Goal: Information Seeking & Learning: Learn about a topic

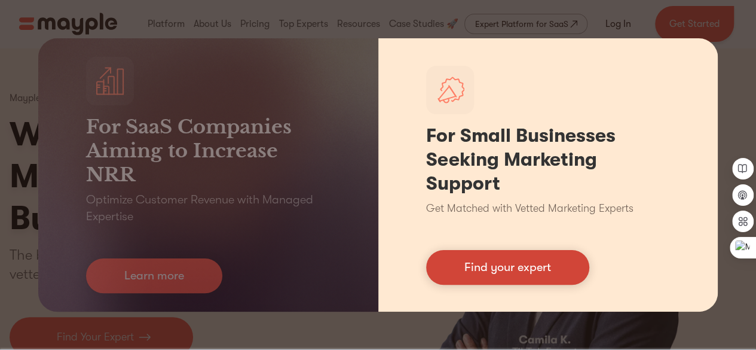
click at [507, 271] on link "Find your expert" at bounding box center [507, 267] width 163 height 35
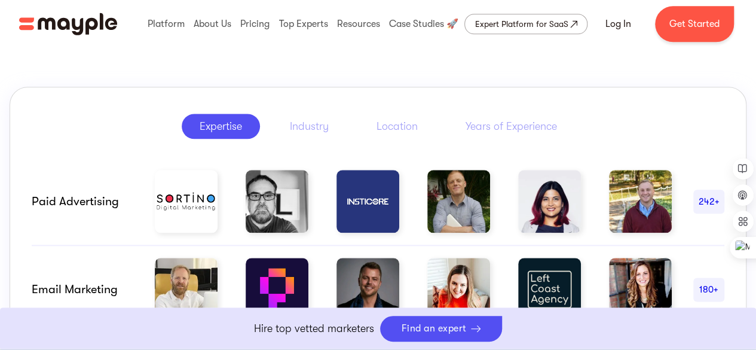
scroll to position [598, 0]
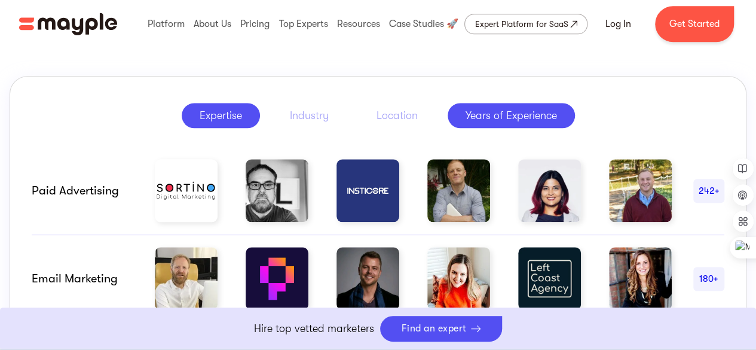
click at [505, 114] on div "Years of Experience" at bounding box center [511, 115] width 91 height 14
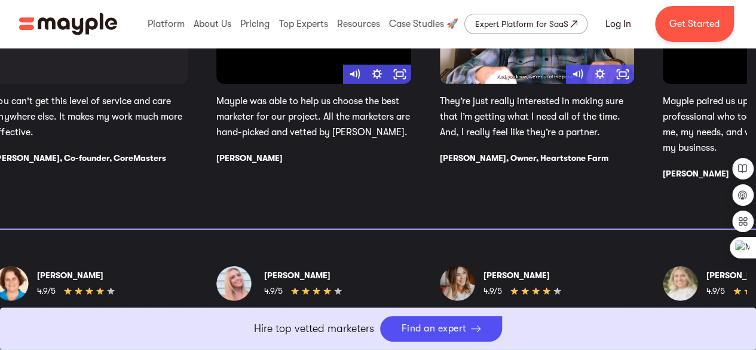
scroll to position [2332, 0]
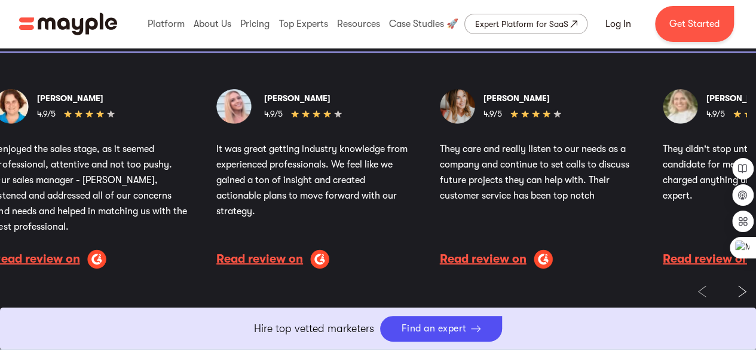
click at [343, 175] on p "It was great getting industry knowledge from experienced professionals. We feel…" at bounding box center [313, 180] width 195 height 78
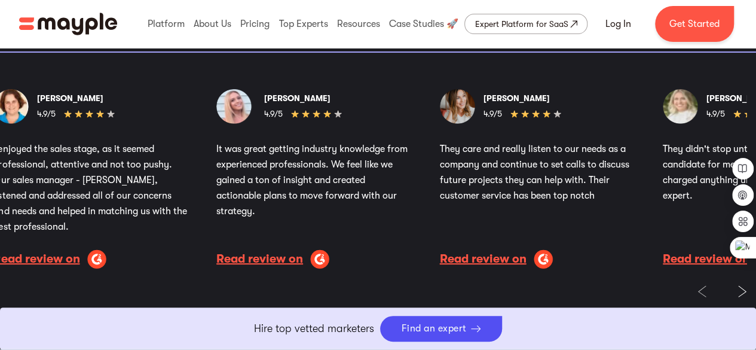
click at [381, 192] on p "It was great getting industry knowledge from experienced professionals. We feel…" at bounding box center [313, 180] width 195 height 78
click at [380, 192] on p "It was great getting industry knowledge from experienced professionals. We feel…" at bounding box center [313, 180] width 195 height 78
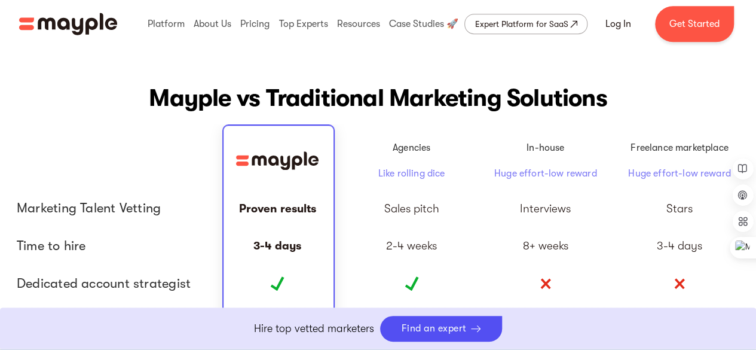
scroll to position [2751, 0]
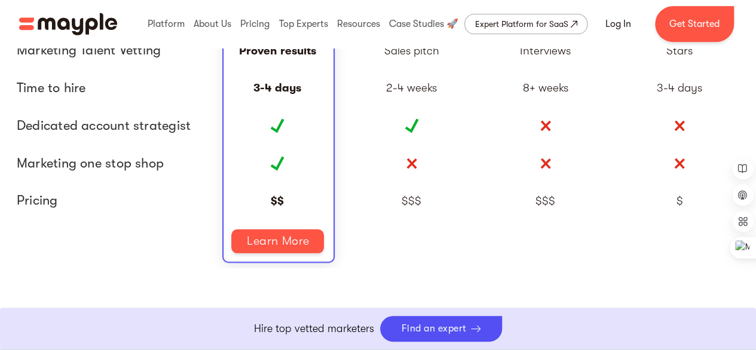
drag, startPoint x: 469, startPoint y: 130, endPoint x: 458, endPoint y: 196, distance: 66.7
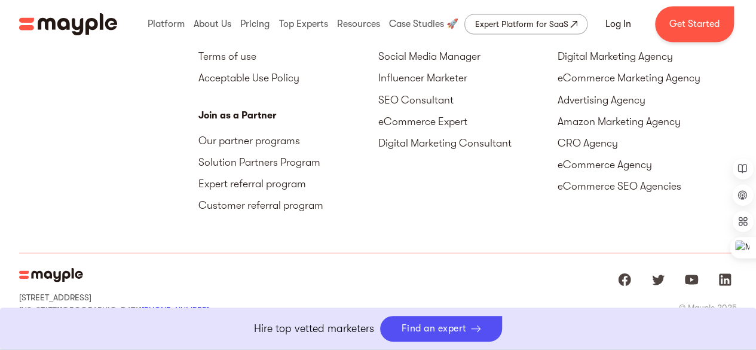
scroll to position [5621, 0]
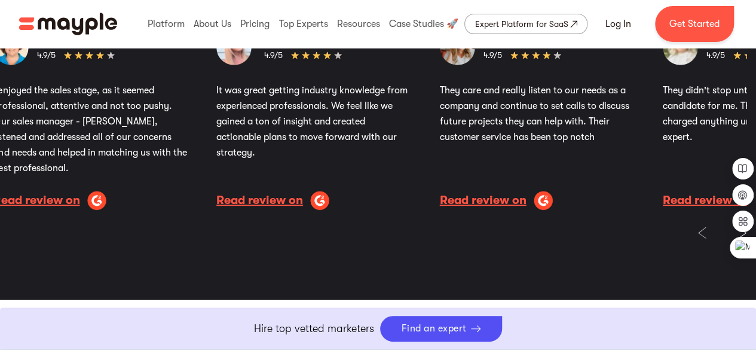
drag, startPoint x: 316, startPoint y: 181, endPoint x: 330, endPoint y: 1, distance: 180.5
